Goal: Find specific page/section: Find specific page/section

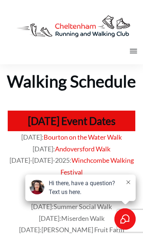
click at [131, 52] on icon at bounding box center [133, 50] width 7 height 7
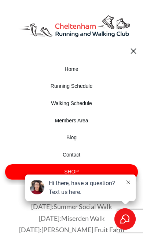
click at [71, 106] on span "Walking Schedule" at bounding box center [72, 103] width 112 height 7
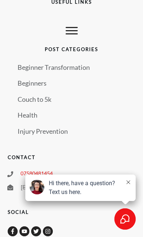
scroll to position [1365, 0]
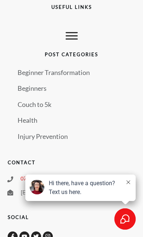
click at [129, 186] on button at bounding box center [128, 182] width 6 height 7
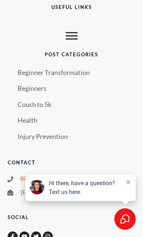
click at [129, 186] on button at bounding box center [128, 182] width 6 height 7
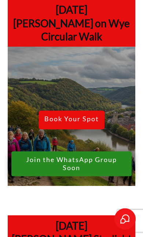
scroll to position [317, 0]
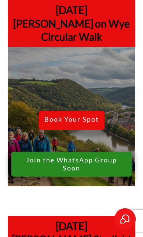
click at [102, 66] on div "Book Your Spot Join the WhatsApp Group Soon" at bounding box center [71, 116] width 120 height 131
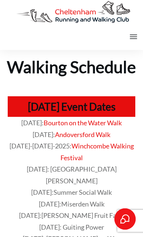
scroll to position [0, 0]
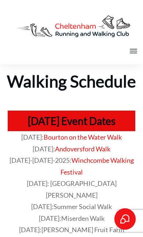
click at [105, 34] on img at bounding box center [73, 26] width 132 height 38
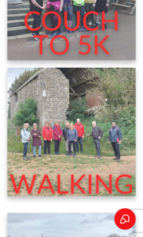
scroll to position [407, 0]
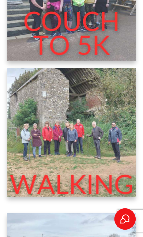
click at [106, 145] on img at bounding box center [71, 132] width 128 height 128
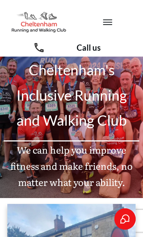
click at [109, 21] on icon at bounding box center [107, 22] width 9 height 9
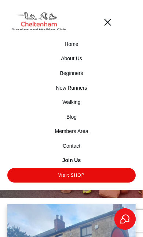
click at [72, 102] on span "Walking" at bounding box center [71, 102] width 18 height 7
